Goal: Task Accomplishment & Management: Use online tool/utility

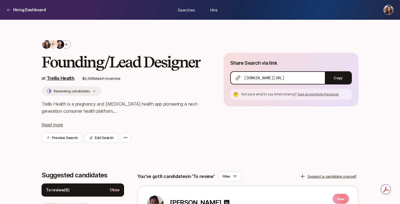
click at [62, 81] on link "Trellis Health" at bounding box center [61, 78] width 28 height 5
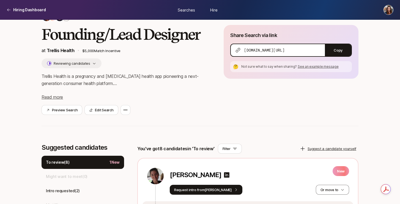
scroll to position [16, 0]
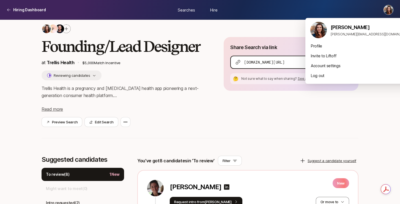
click at [387, 12] on html "Hiring Dashboard Hiring Dashboard Searches Hire P Founding/Lead Designer at Tre…" at bounding box center [200, 86] width 400 height 204
click at [316, 46] on div "Profile" at bounding box center [360, 46] width 110 height 10
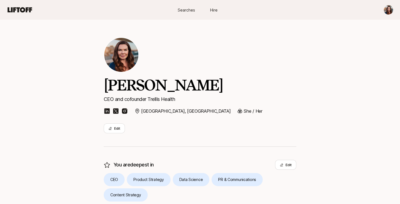
click at [165, 98] on p "CEO and cofounder Trellis Health" at bounding box center [200, 100] width 192 height 8
click at [218, 9] on link "Hire" at bounding box center [213, 10] width 27 height 10
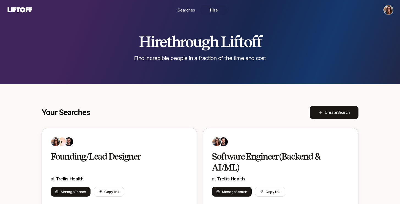
click at [190, 10] on span "Searches" at bounding box center [186, 10] width 17 height 6
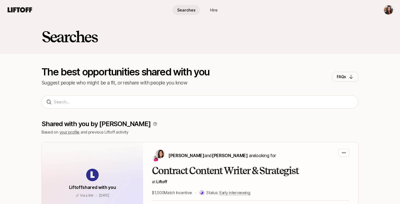
click at [216, 9] on span "Hire" at bounding box center [213, 10] width 7 height 6
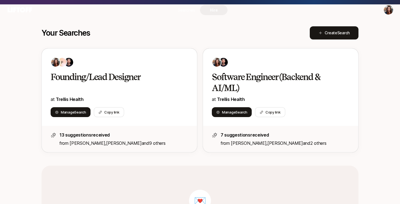
scroll to position [84, 0]
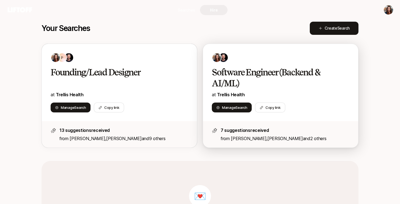
click at [250, 76] on h2 "Software Engineer (Backend & AI/ML)" at bounding box center [275, 78] width 126 height 22
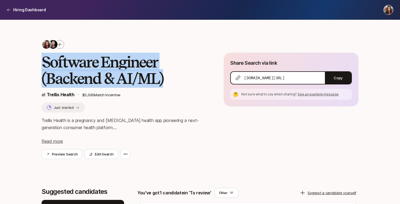
drag, startPoint x: 173, startPoint y: 76, endPoint x: 42, endPoint y: 58, distance: 132.9
click at [42, 58] on h2 "Software Engineer (Backend & AI/ML)" at bounding box center [123, 70] width 164 height 33
copy h2 "Software Engineer (Backend & AI/ML)"
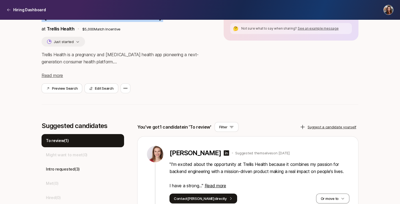
scroll to position [69, 0]
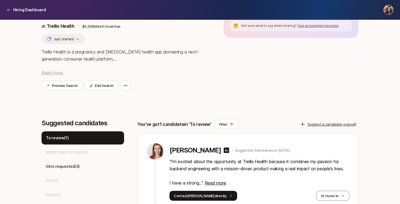
click at [54, 73] on span "Read more" at bounding box center [51, 72] width 21 height 5
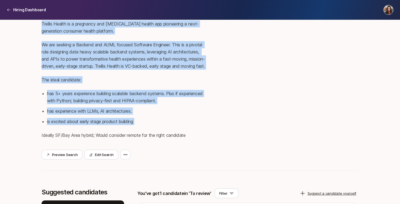
scroll to position [101, 0]
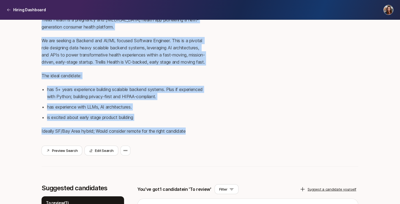
drag, startPoint x: 42, startPoint y: 52, endPoint x: 198, endPoint y: 143, distance: 180.3
click at [198, 142] on div "Trellis Health is a pregnancy and [MEDICAL_DATA] health app pioneering a next-g…" at bounding box center [123, 78] width 164 height 125
copy div "Trellis Health is a pregnancy and [MEDICAL_DATA] health app pioneering a next-g…"
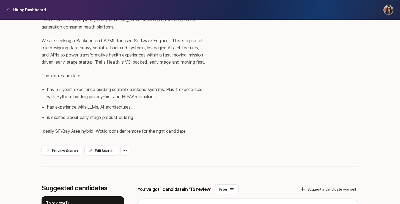
click at [226, 140] on div "Share Search via link [DOMAIN_NAME][URL] Copy 🤔 Not sure what to say when shari…" at bounding box center [290, 54] width 135 height 204
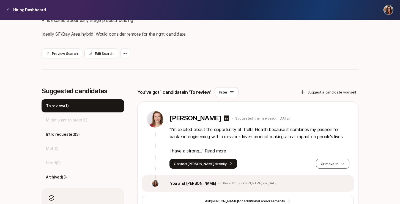
scroll to position [199, 0]
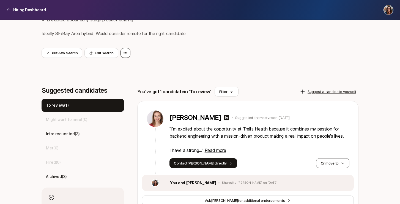
click at [126, 55] on icon at bounding box center [125, 53] width 4 height 4
click at [191, 58] on div "Preview Search Edit Search Transfer Search Manage collaborators" at bounding box center [123, 53] width 164 height 10
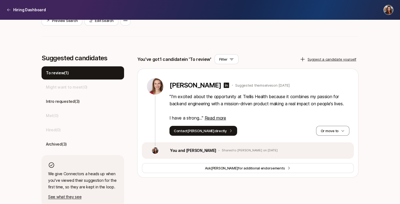
scroll to position [231, 0]
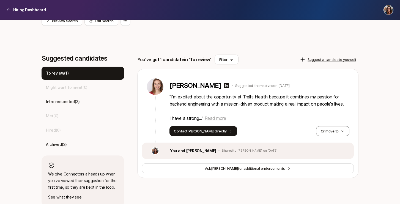
click at [222, 121] on span "Read more" at bounding box center [214, 118] width 21 height 5
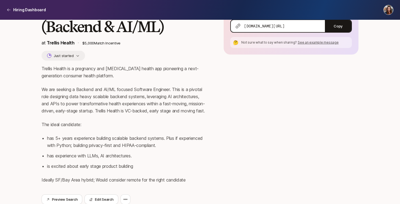
scroll to position [0, 0]
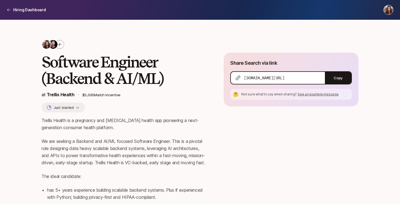
click at [121, 143] on p "We are seeking a Backend and AI/ML focused Software Engineer. This is a pivotal…" at bounding box center [123, 152] width 164 height 29
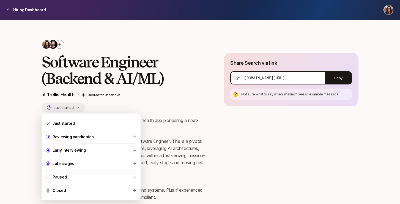
click at [78, 107] on icon "button" at bounding box center [77, 107] width 2 height 1
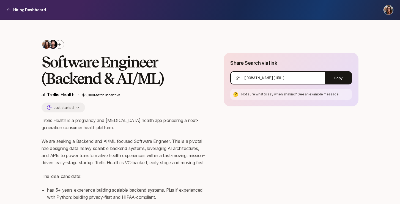
click at [166, 120] on p "Trellis Health is a pregnancy and [MEDICAL_DATA] health app pioneering a next-g…" at bounding box center [123, 124] width 164 height 14
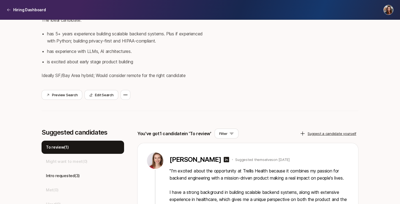
scroll to position [158, 0]
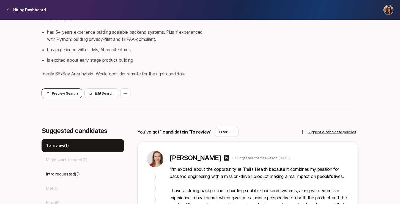
click at [56, 98] on button "Preview Search" at bounding box center [61, 93] width 41 height 10
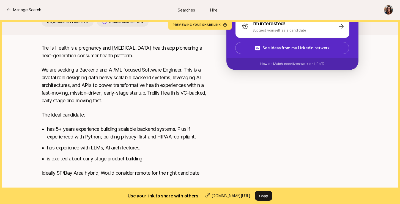
scroll to position [107, 0]
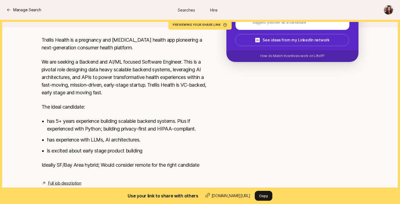
click at [67, 184] on link "Full job description" at bounding box center [64, 183] width 33 height 7
